Goal: Task Accomplishment & Management: Manage account settings

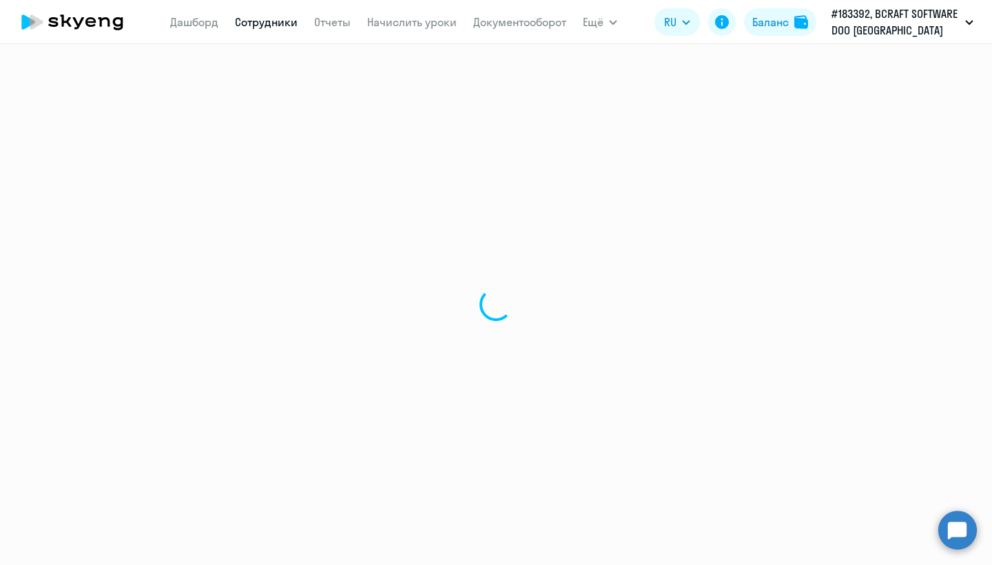
select select "30"
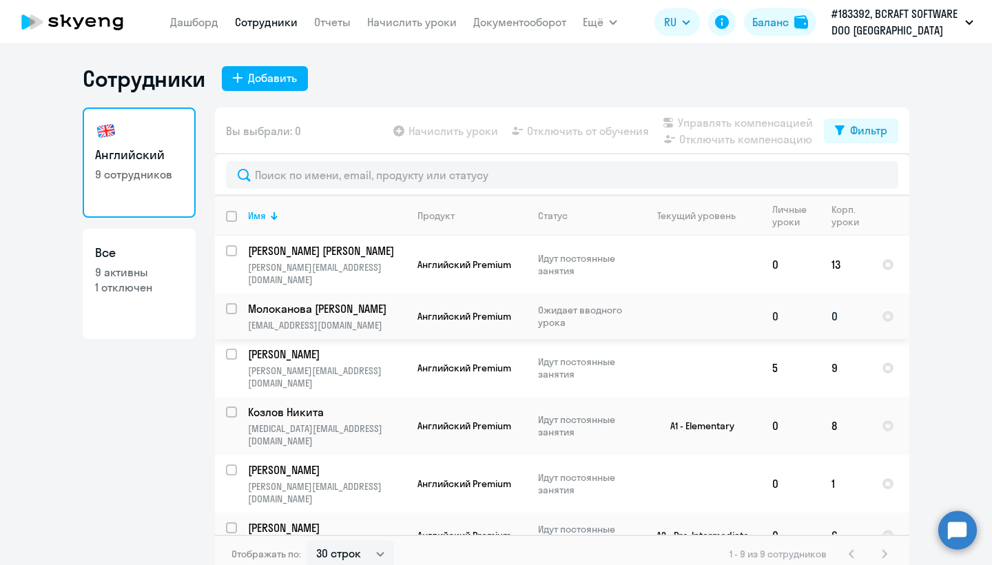
click at [379, 319] on p "[EMAIL_ADDRESS][DOMAIN_NAME]" at bounding box center [327, 325] width 158 height 12
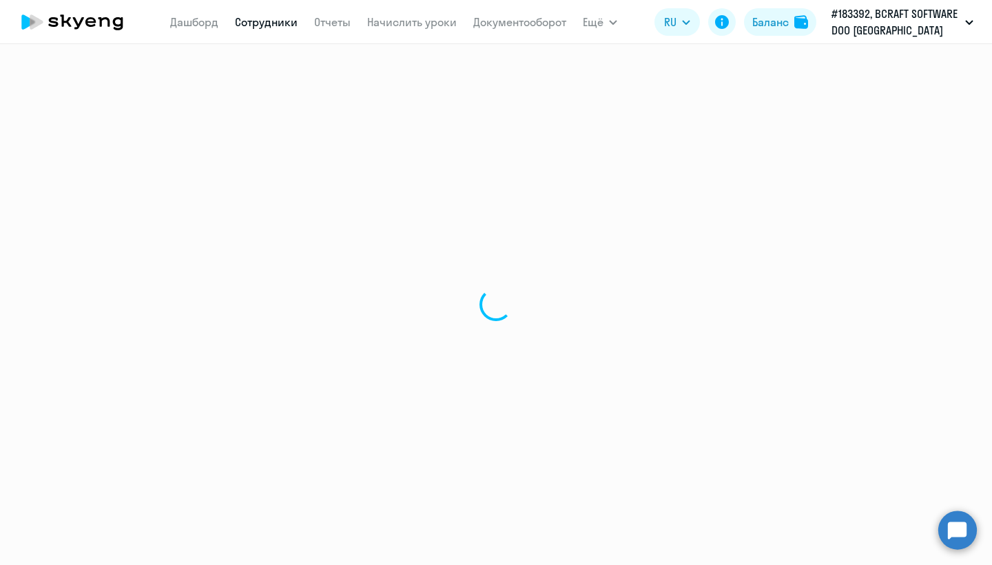
select select "english"
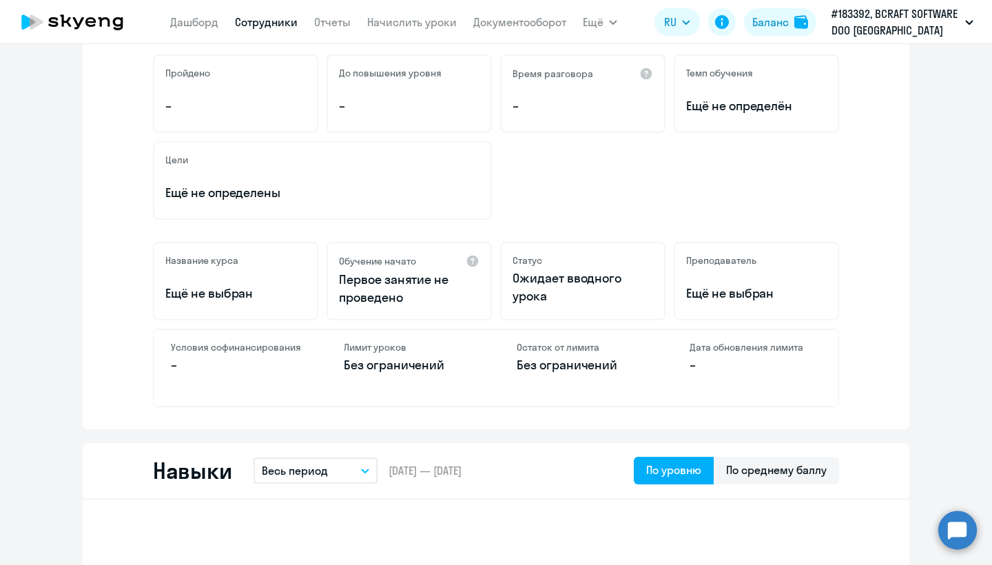
scroll to position [92, 0]
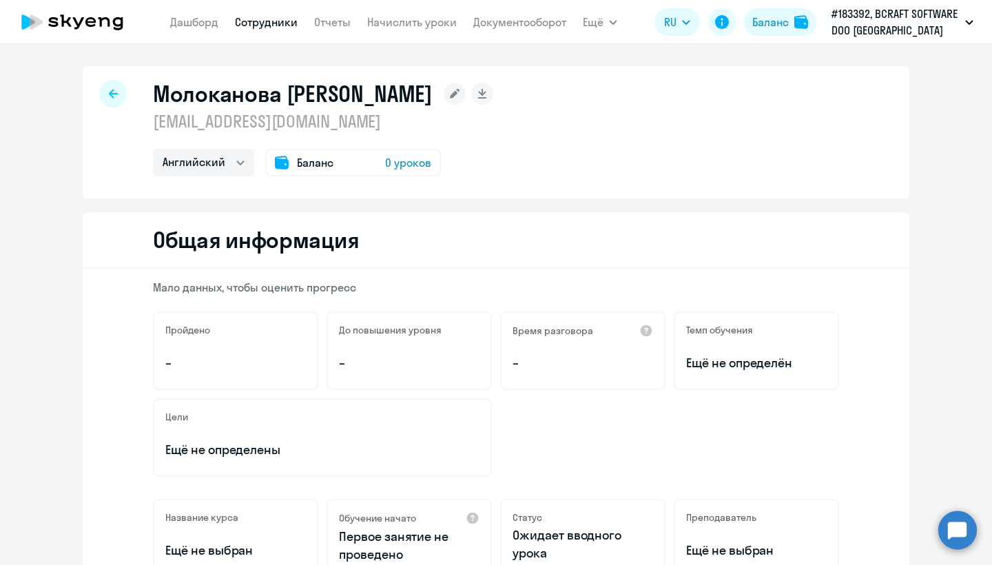
select select "30"
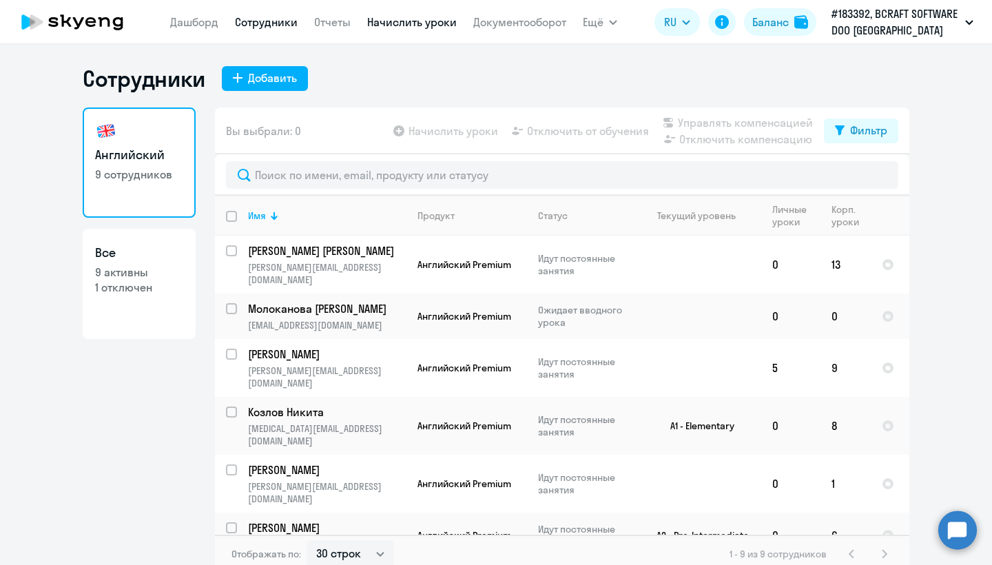
click at [390, 25] on link "Начислить уроки" at bounding box center [412, 22] width 90 height 14
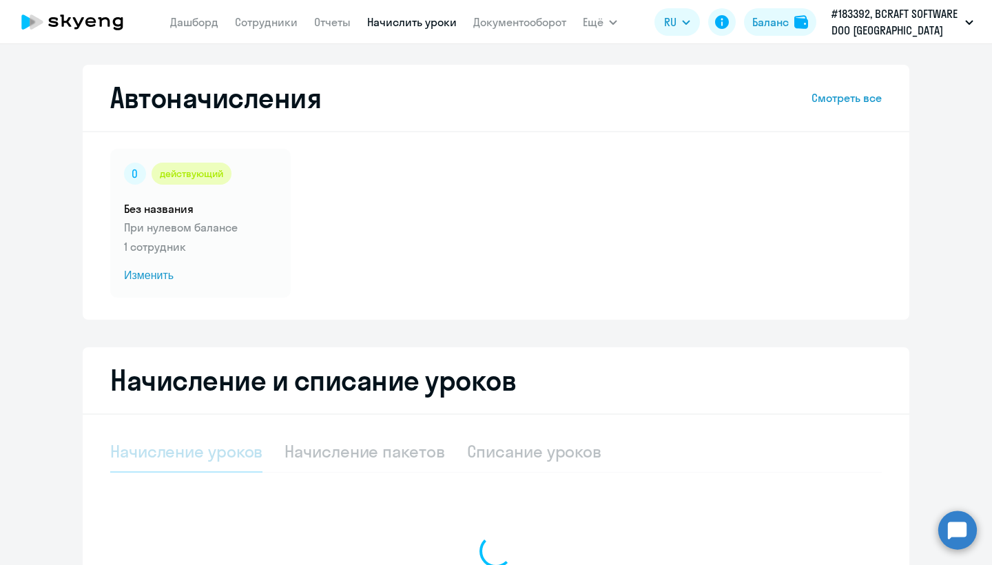
select select "10"
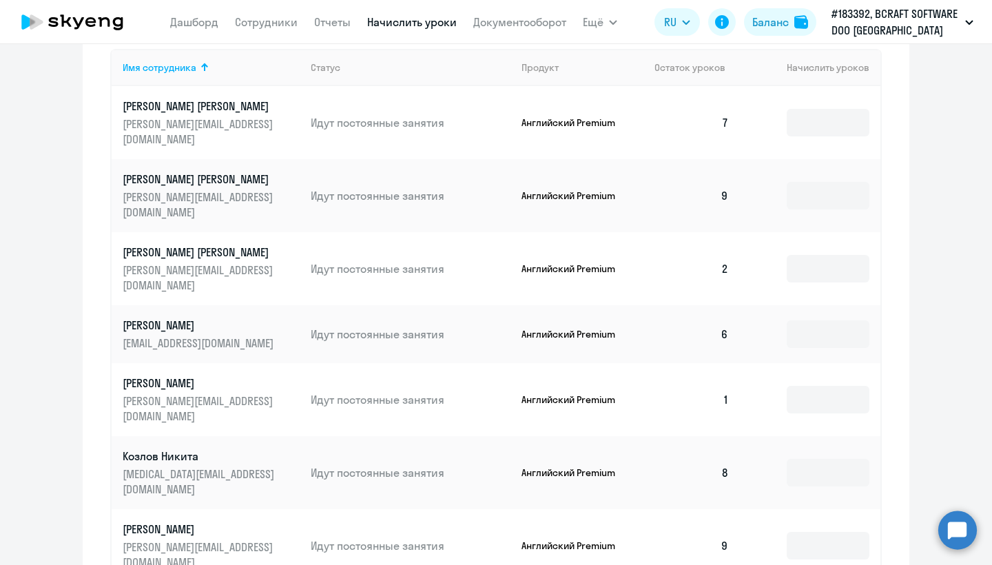
scroll to position [575, 0]
click at [831, 182] on input at bounding box center [827, 196] width 83 height 28
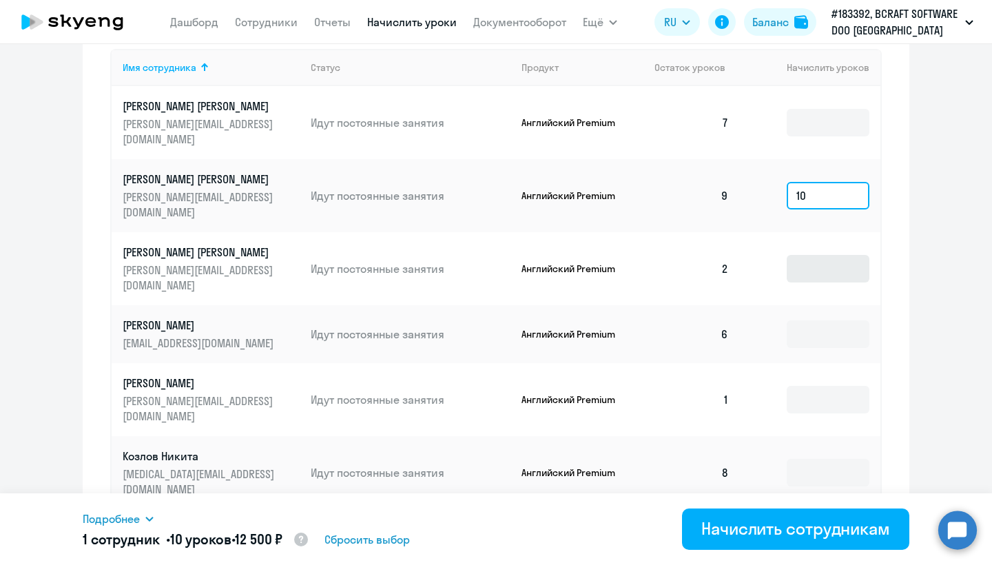
type input "10"
click at [833, 255] on input at bounding box center [827, 269] width 83 height 28
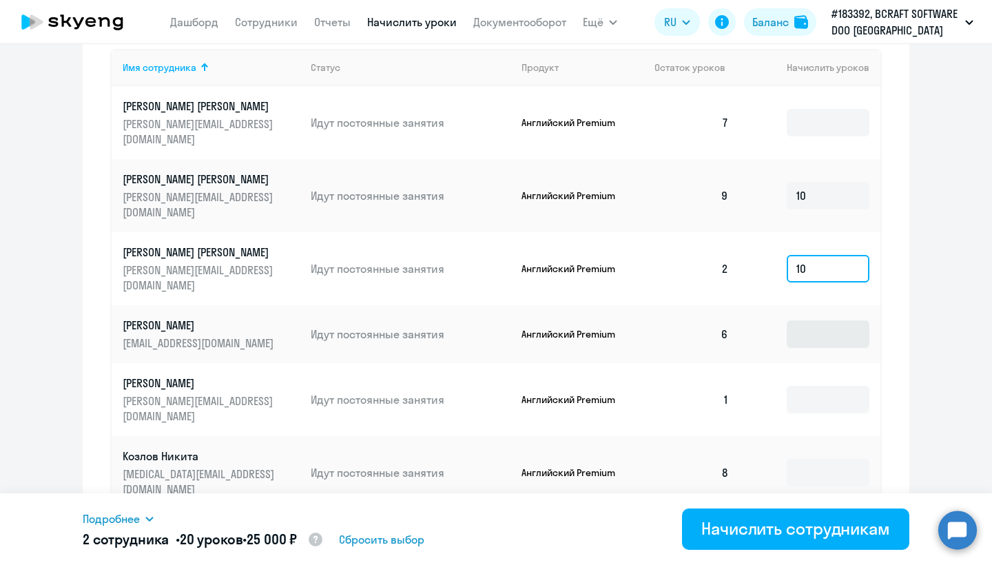
type input "10"
click at [811, 320] on input at bounding box center [827, 334] width 83 height 28
type input "1"
click at [815, 363] on td at bounding box center [810, 399] width 140 height 73
click at [815, 386] on input at bounding box center [827, 400] width 83 height 28
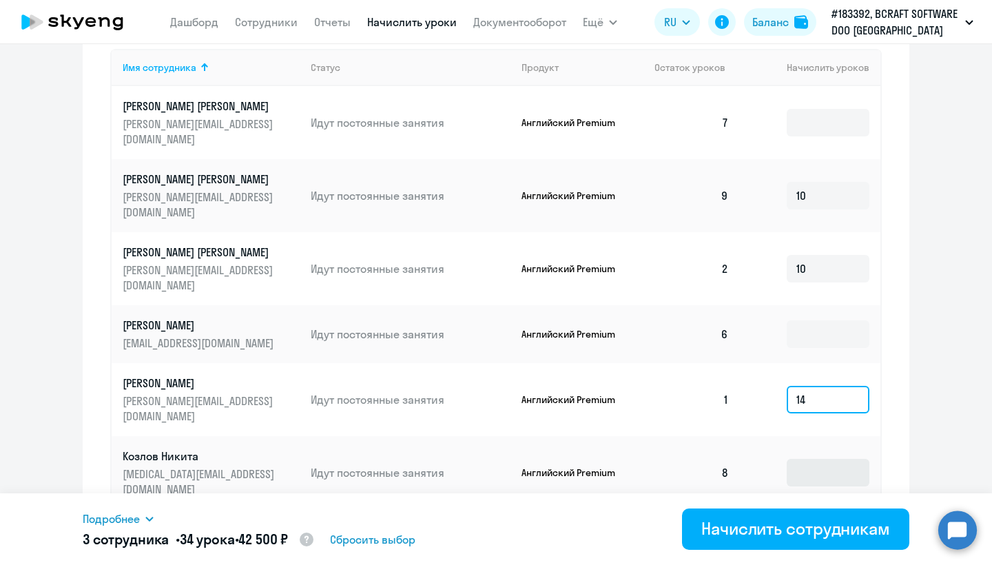
type input "14"
click at [795, 459] on input at bounding box center [827, 473] width 83 height 28
type input "10"
click at [812, 532] on input at bounding box center [827, 546] width 83 height 28
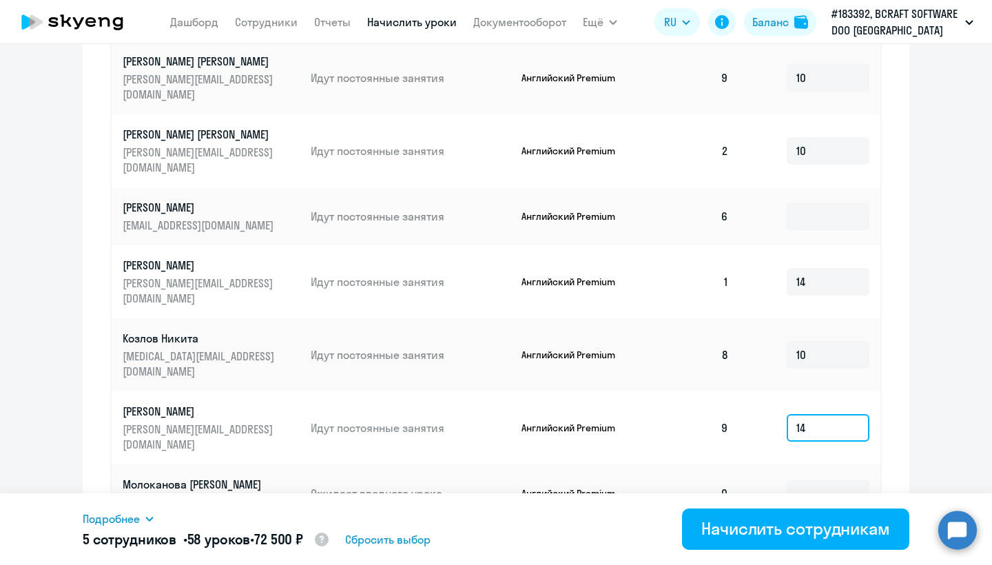
scroll to position [700, 0]
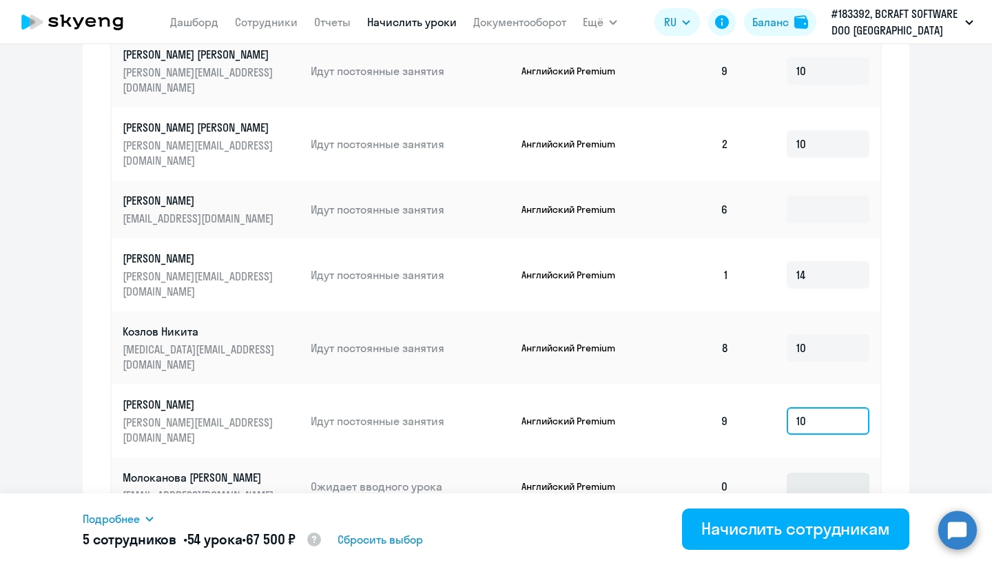
type input "10"
click at [813, 472] on input at bounding box center [827, 486] width 83 height 28
type input "14"
click at [791, 538] on input at bounding box center [827, 552] width 83 height 28
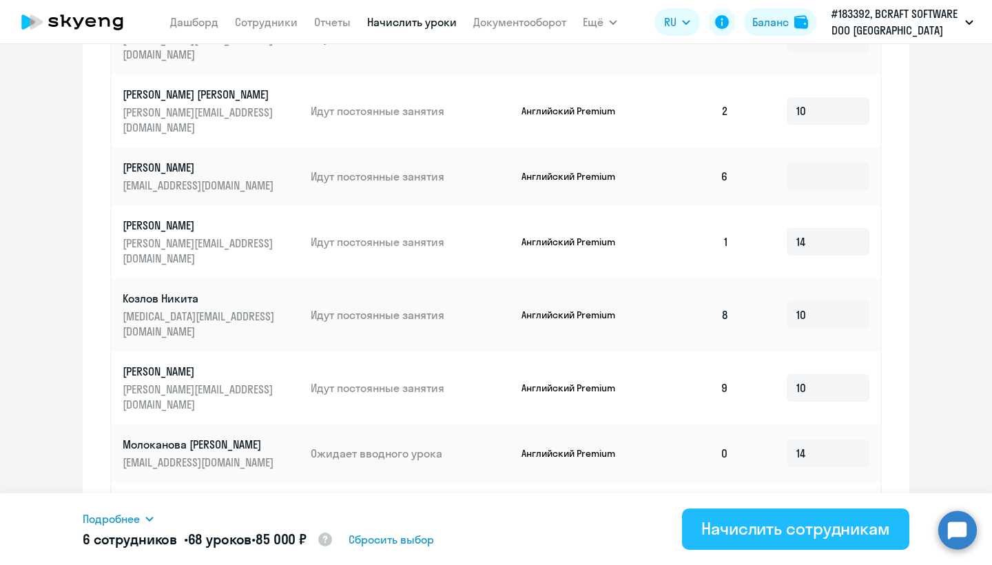
click at [826, 524] on div "Начислить сотрудникам" at bounding box center [795, 528] width 189 height 22
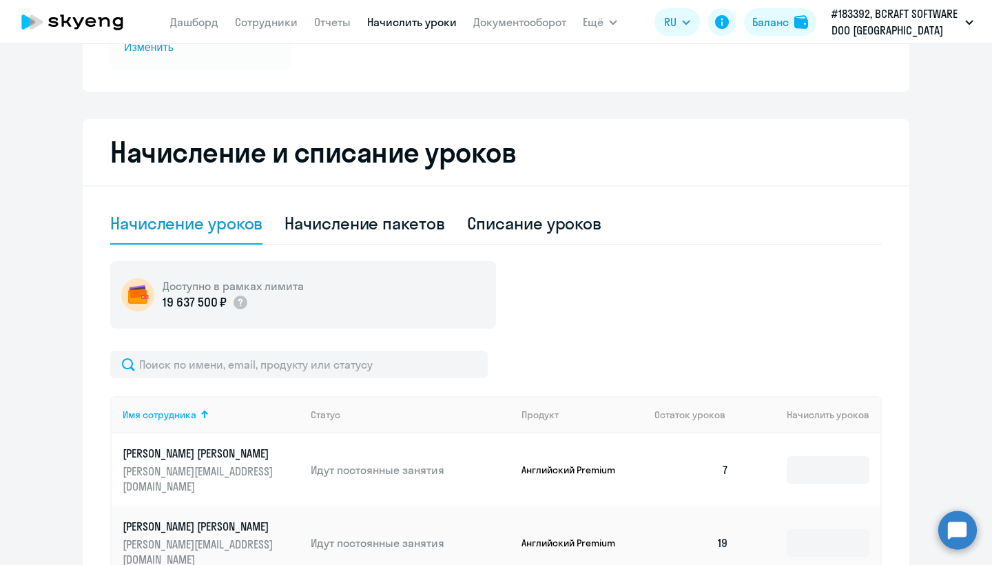
scroll to position [0, 0]
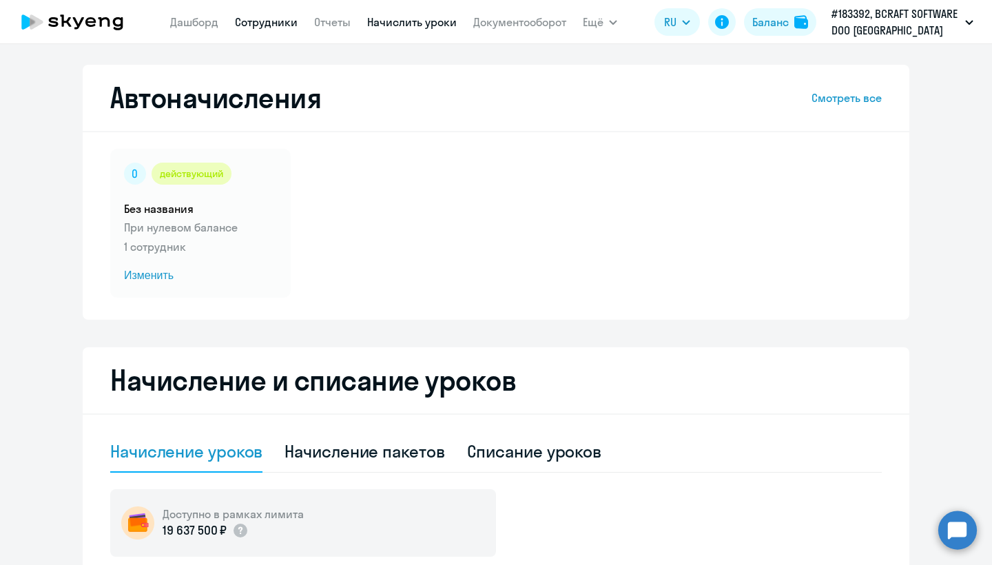
click at [240, 23] on link "Сотрудники" at bounding box center [266, 22] width 63 height 14
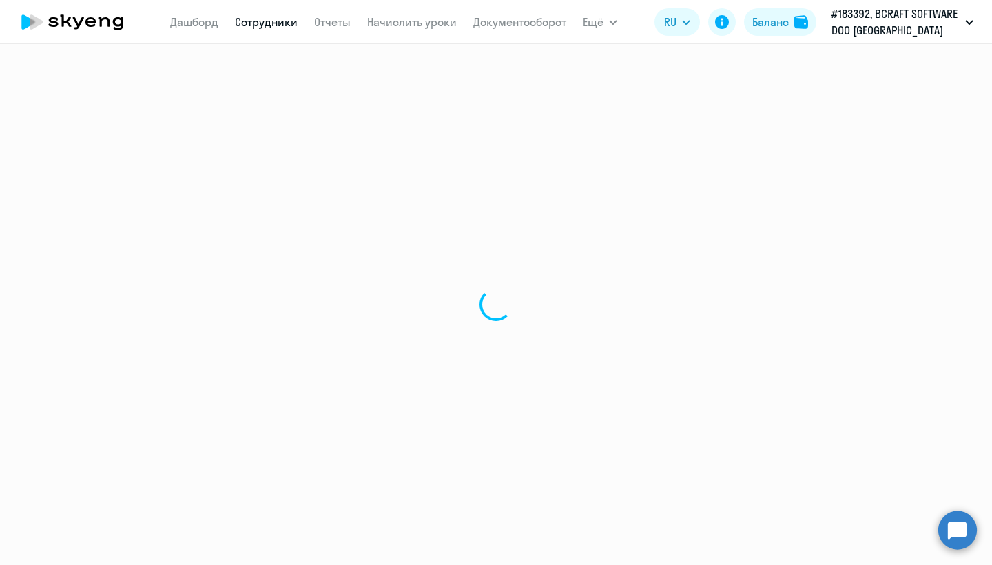
select select "30"
